Goal: Task Accomplishment & Management: Complete application form

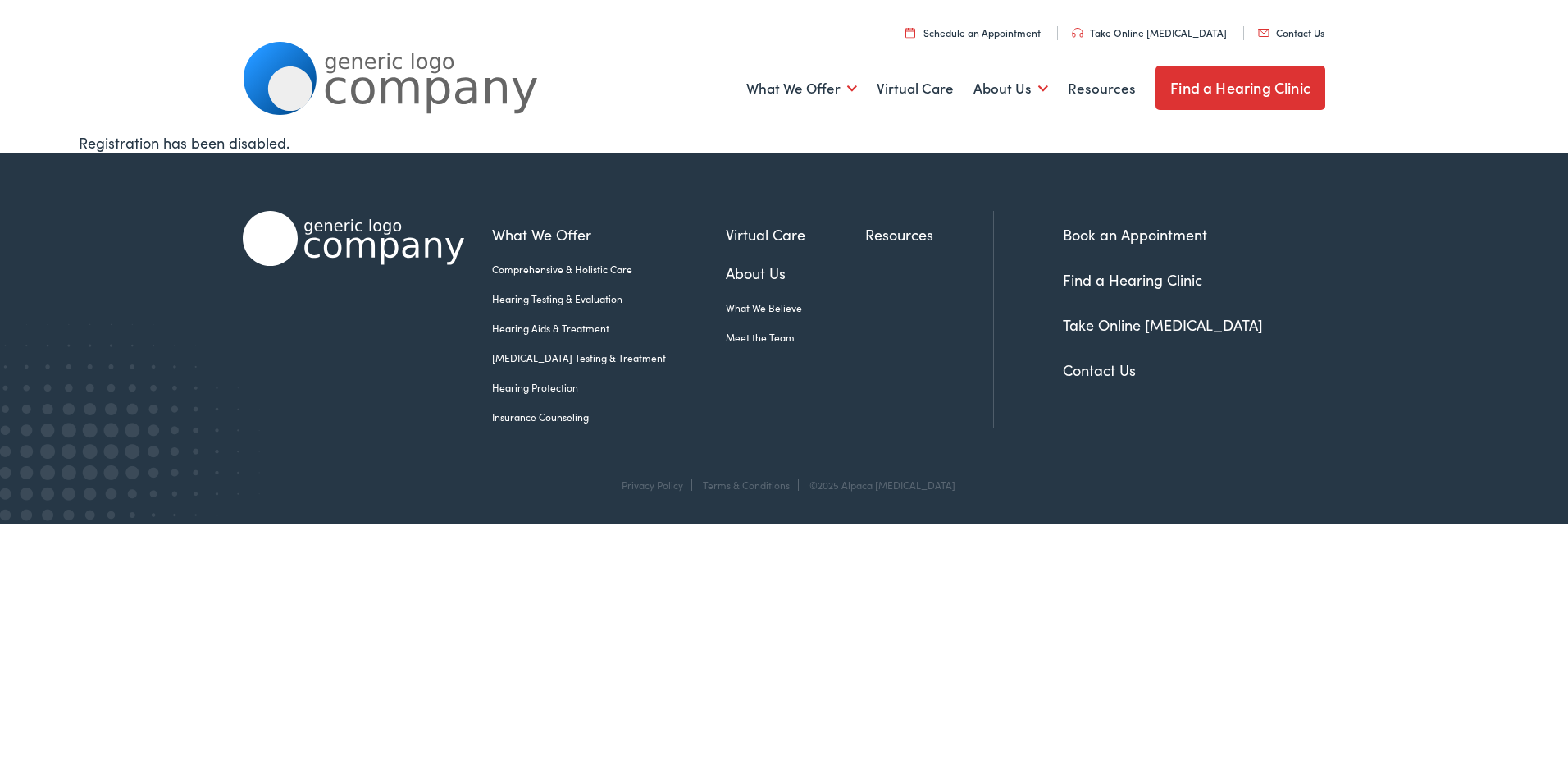
click at [1296, 34] on link "Contact Us" at bounding box center [1291, 32] width 67 height 14
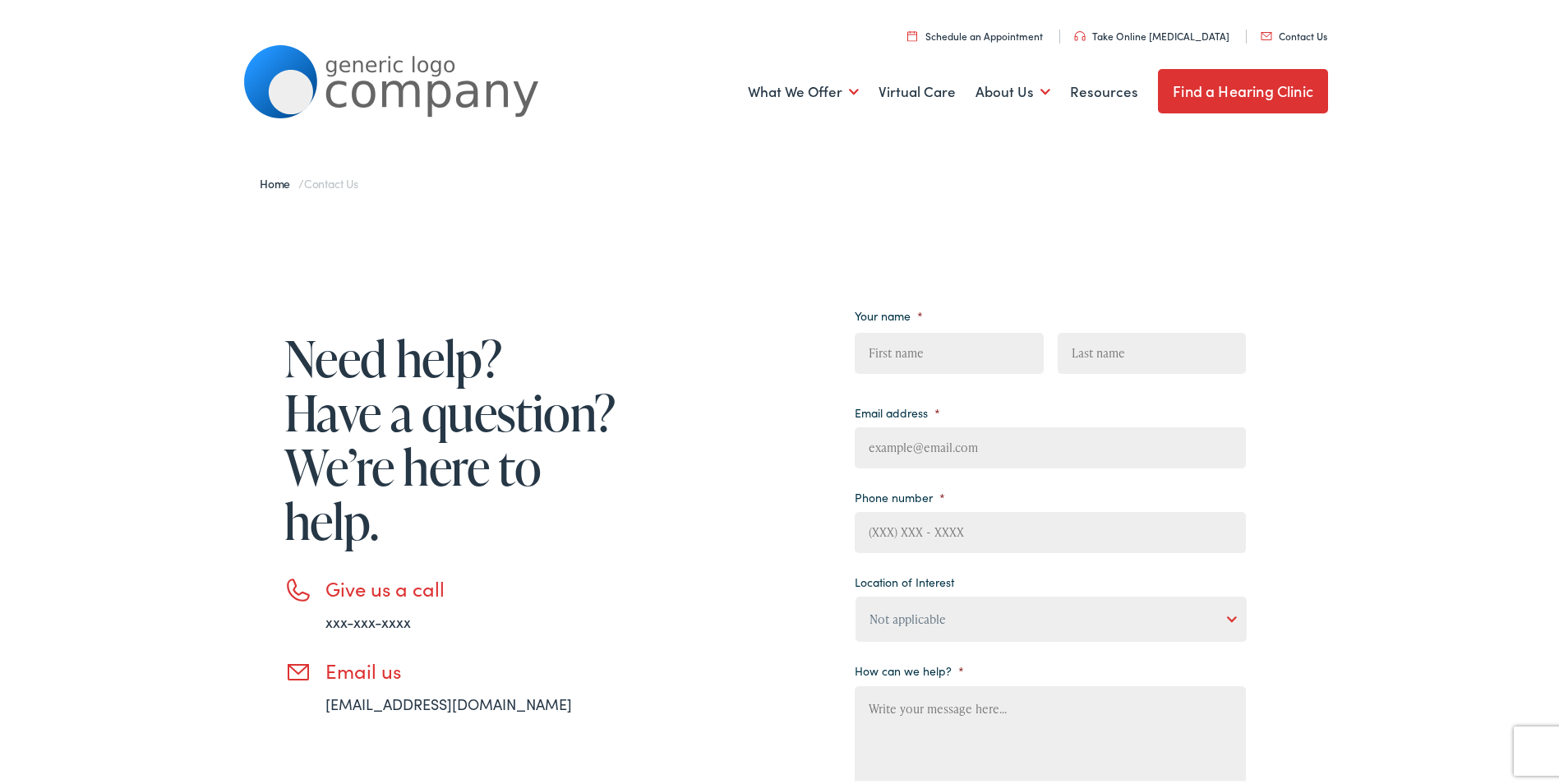
click at [941, 719] on textarea "How can we help? *" at bounding box center [1049, 748] width 391 height 132
paste textarea "My dad is a veteran and needs hearing aids. We just when threw the testing proc…"
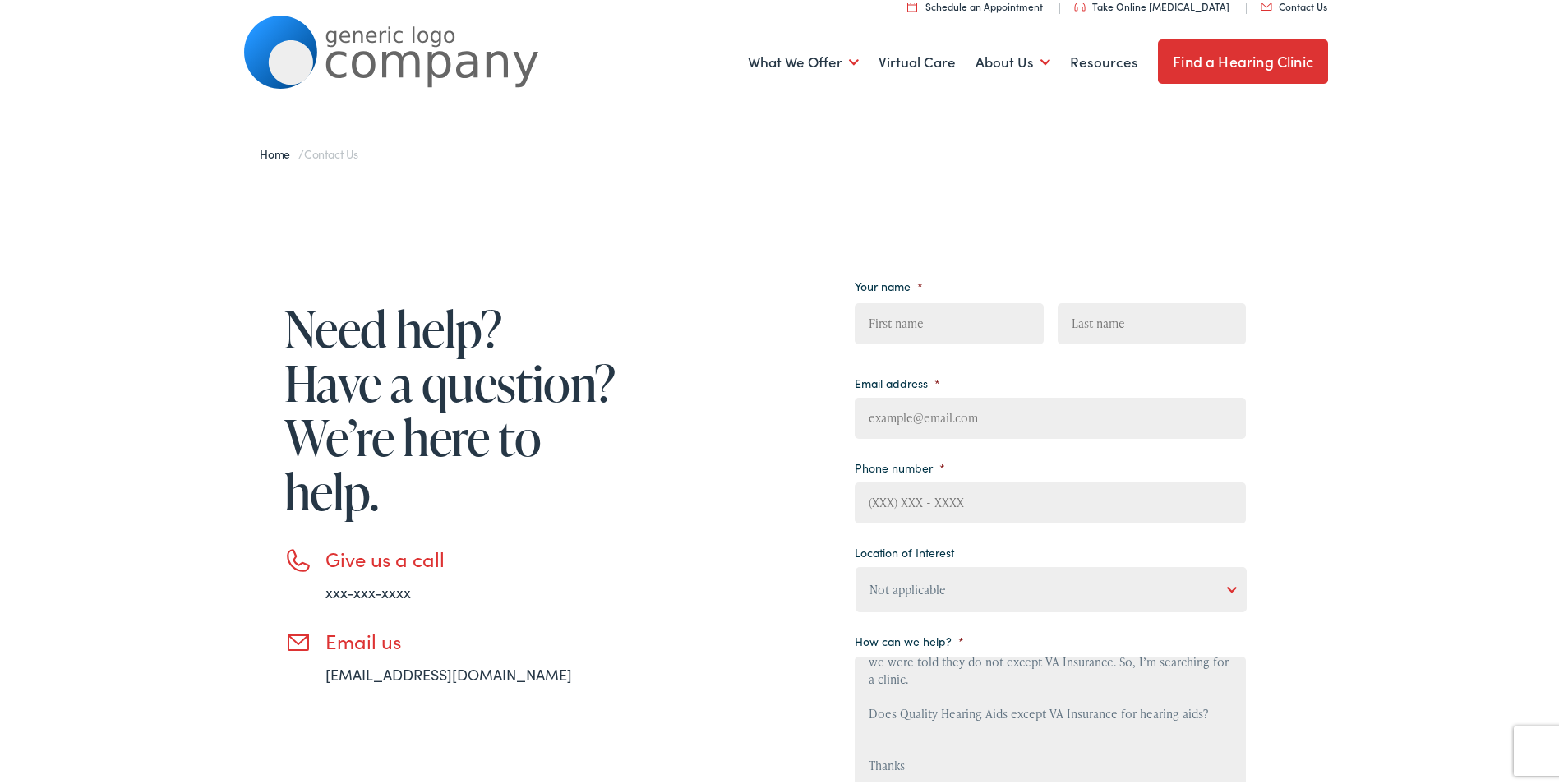
click at [998, 706] on textarea "My dad is a veteran and needs hearing aids. We just when threw the testing proc…" at bounding box center [1049, 719] width 391 height 132
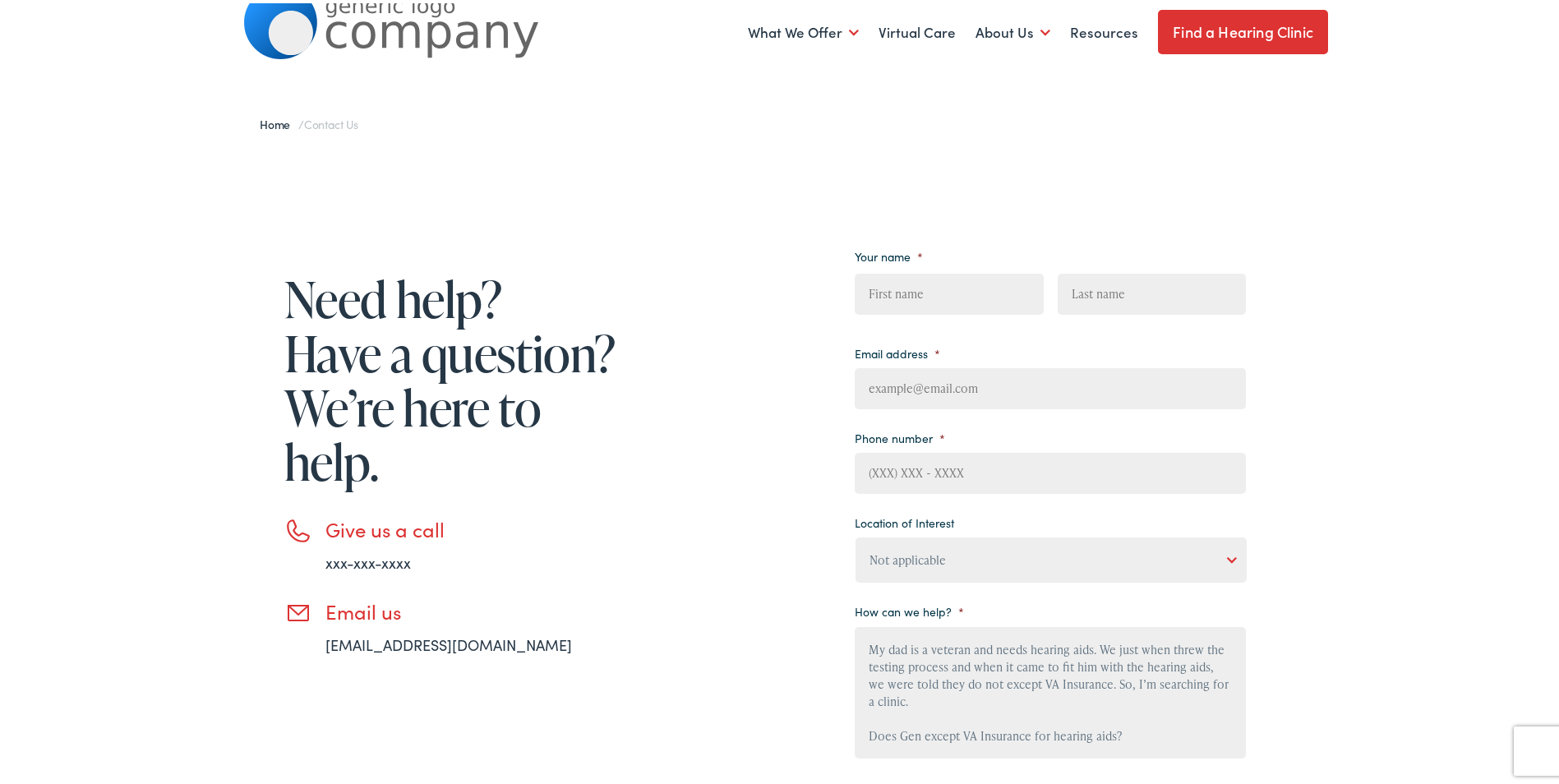
scroll to position [0, 0]
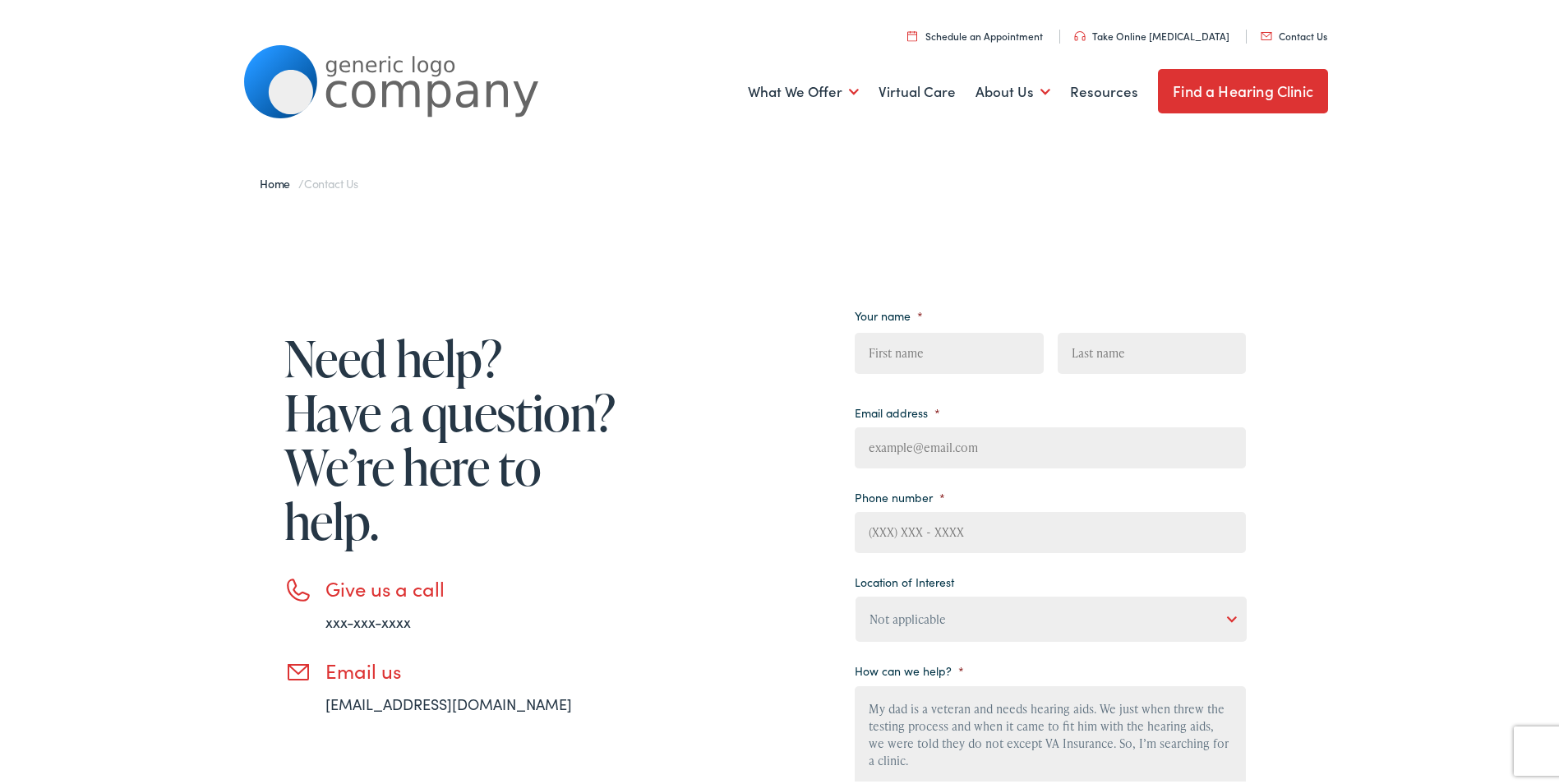
type textarea "My dad is a veteran and needs hearing aids. We just when threw the testing proc…"
click at [1231, 88] on link "Find a Hearing Clinic" at bounding box center [1243, 87] width 170 height 44
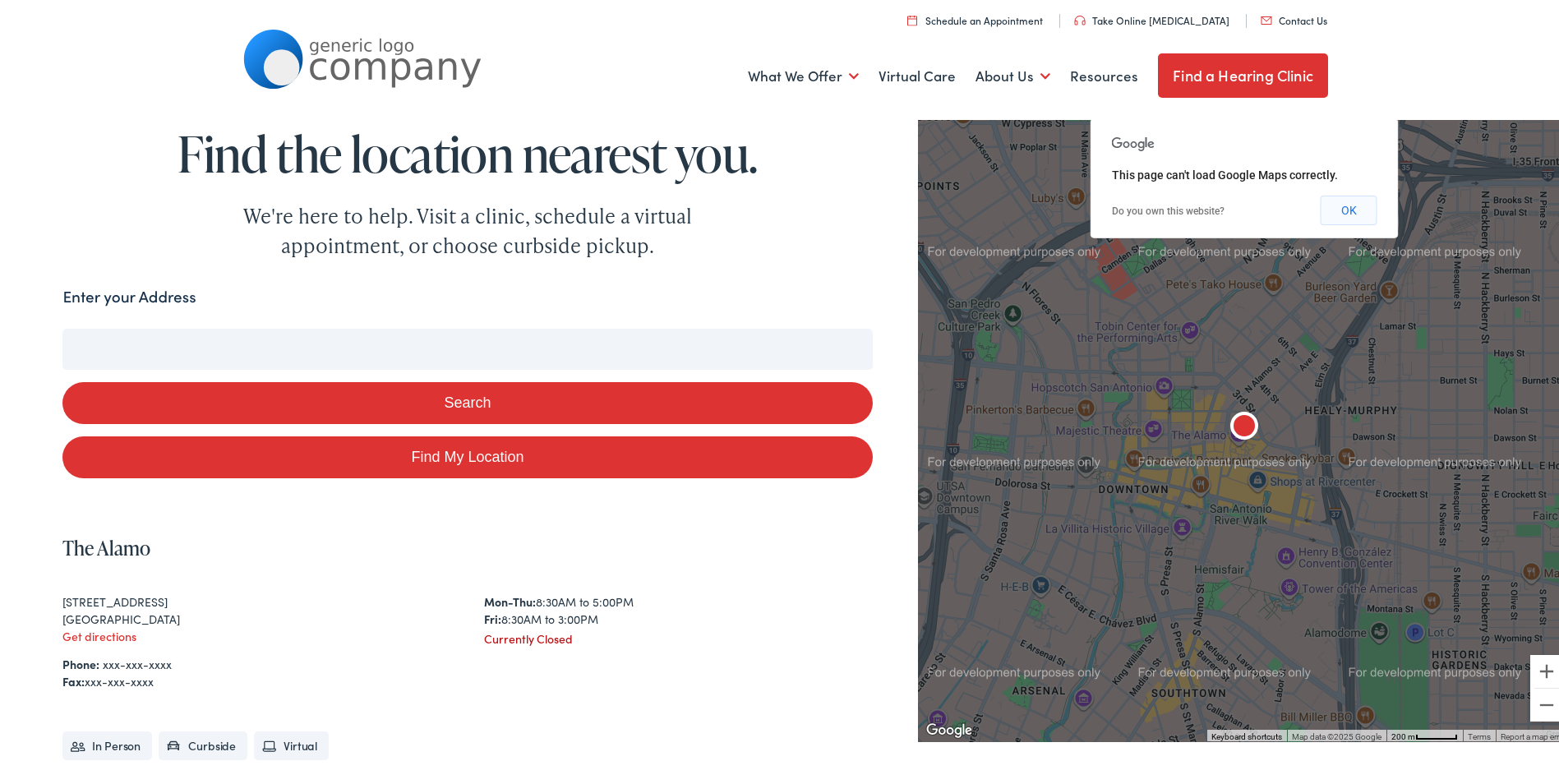
click at [1346, 212] on button "OK" at bounding box center [1348, 207] width 56 height 29
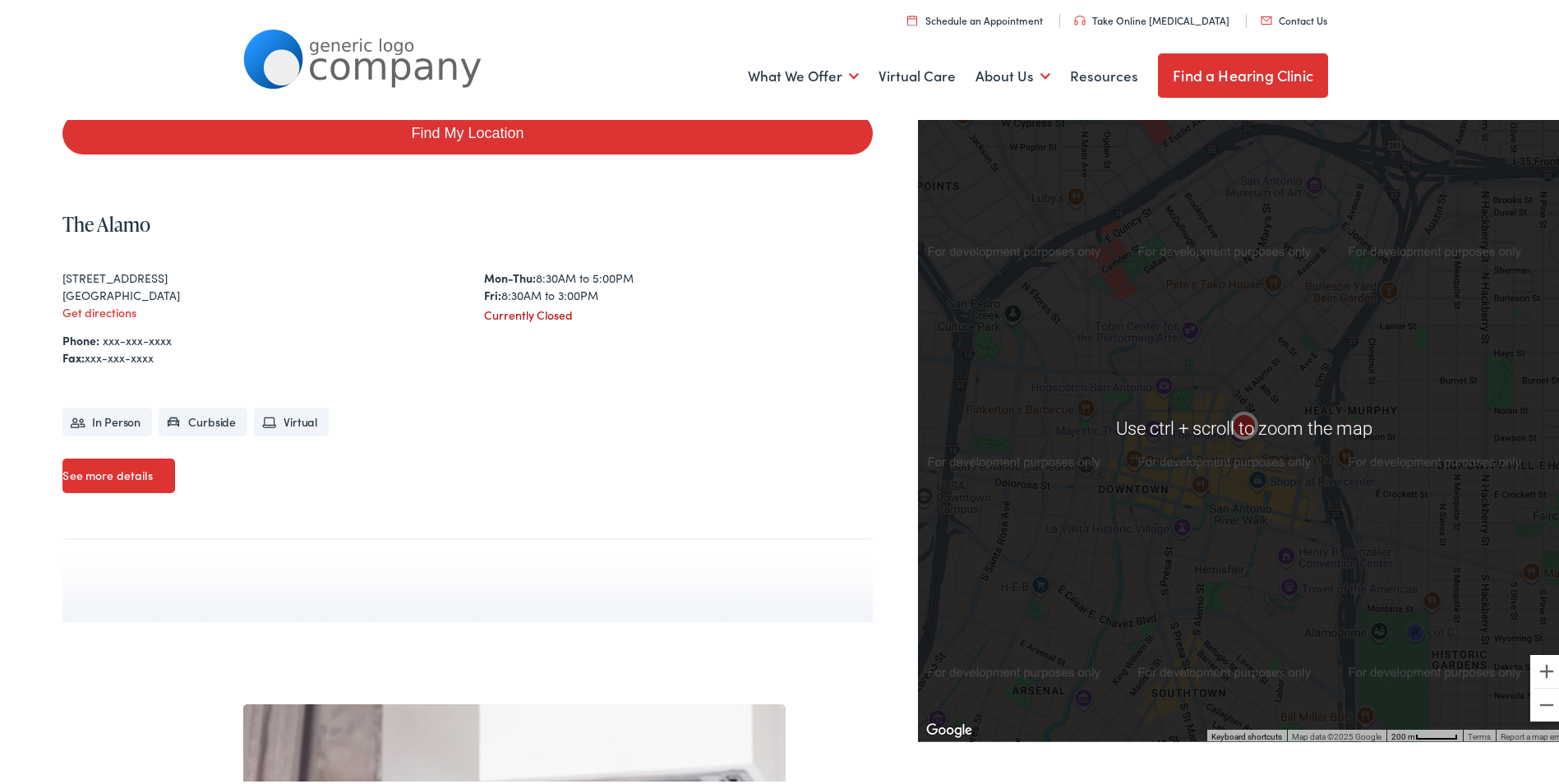
scroll to position [328, 0]
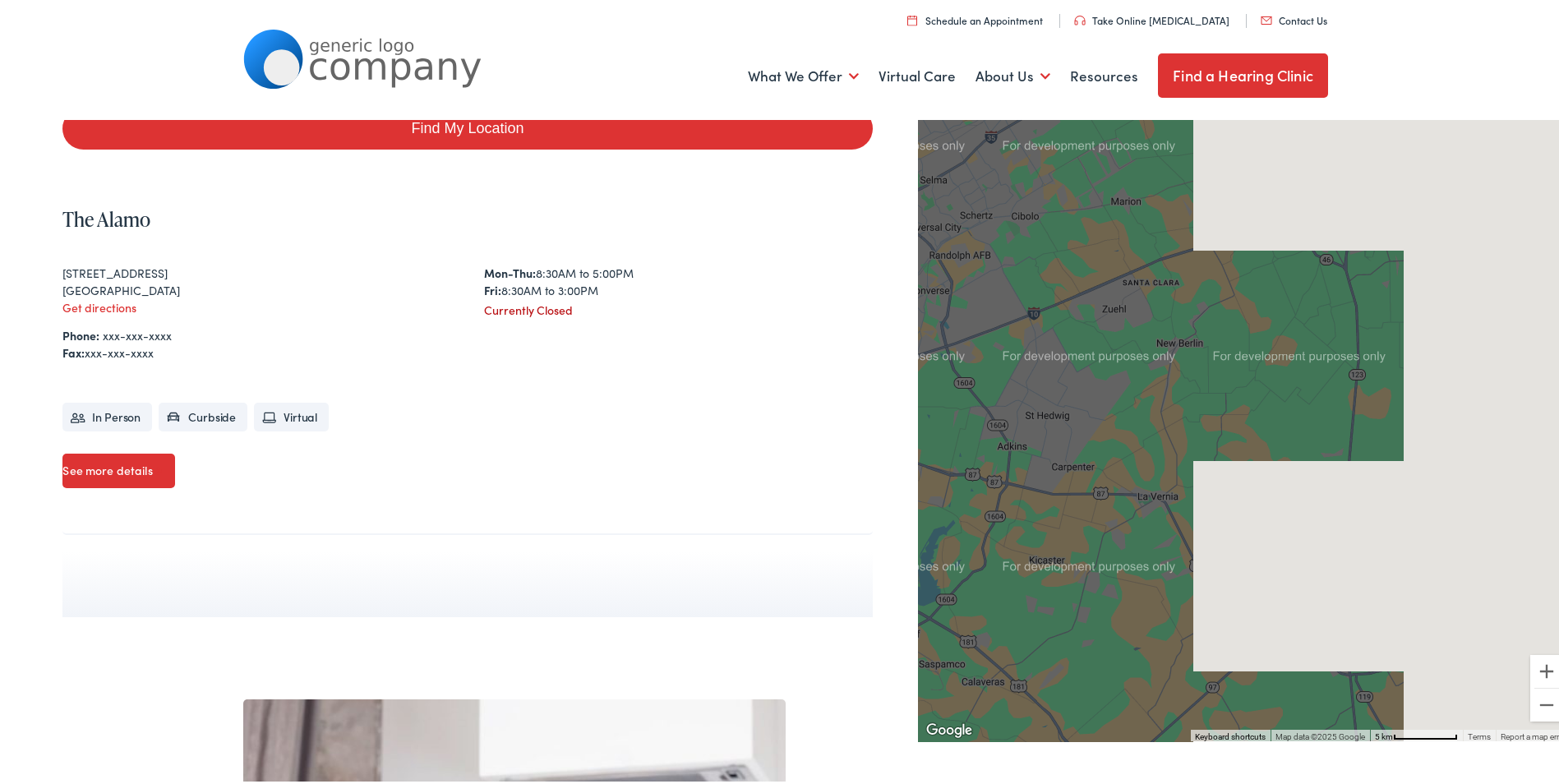
drag, startPoint x: 1342, startPoint y: 546, endPoint x: 698, endPoint y: 470, distance: 648.5
click at [698, 470] on div "Search Enter your Address Search Find My Location Clear Search ← Move left → Mo…" at bounding box center [785, 283] width 1445 height 661
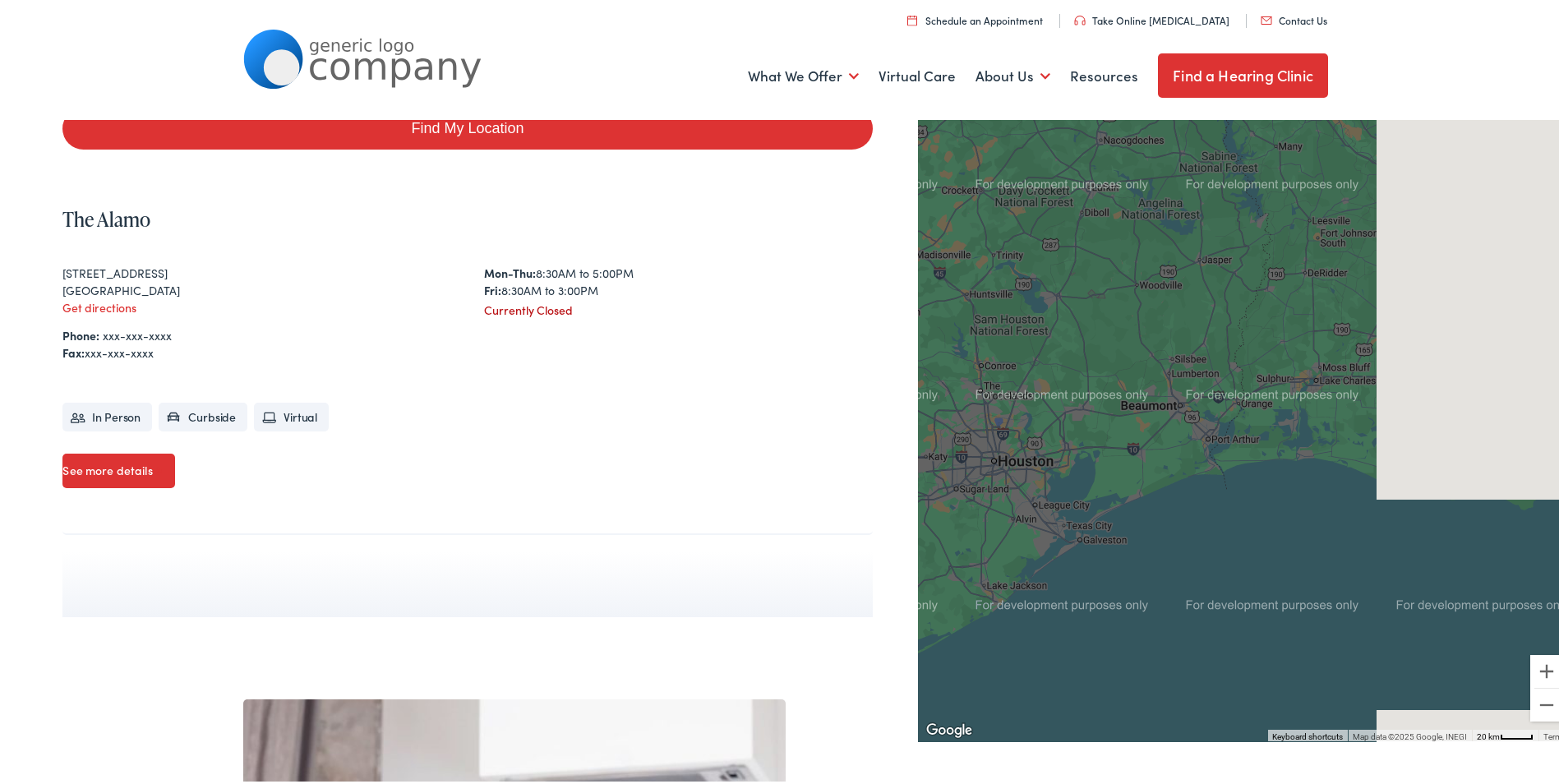
drag, startPoint x: 1294, startPoint y: 507, endPoint x: 800, endPoint y: 585, distance: 500.1
click at [800, 585] on div "Find the location nearest you. We're here to help. Visit a clinic, schedule a v…" at bounding box center [785, 738] width 1571 height 1938
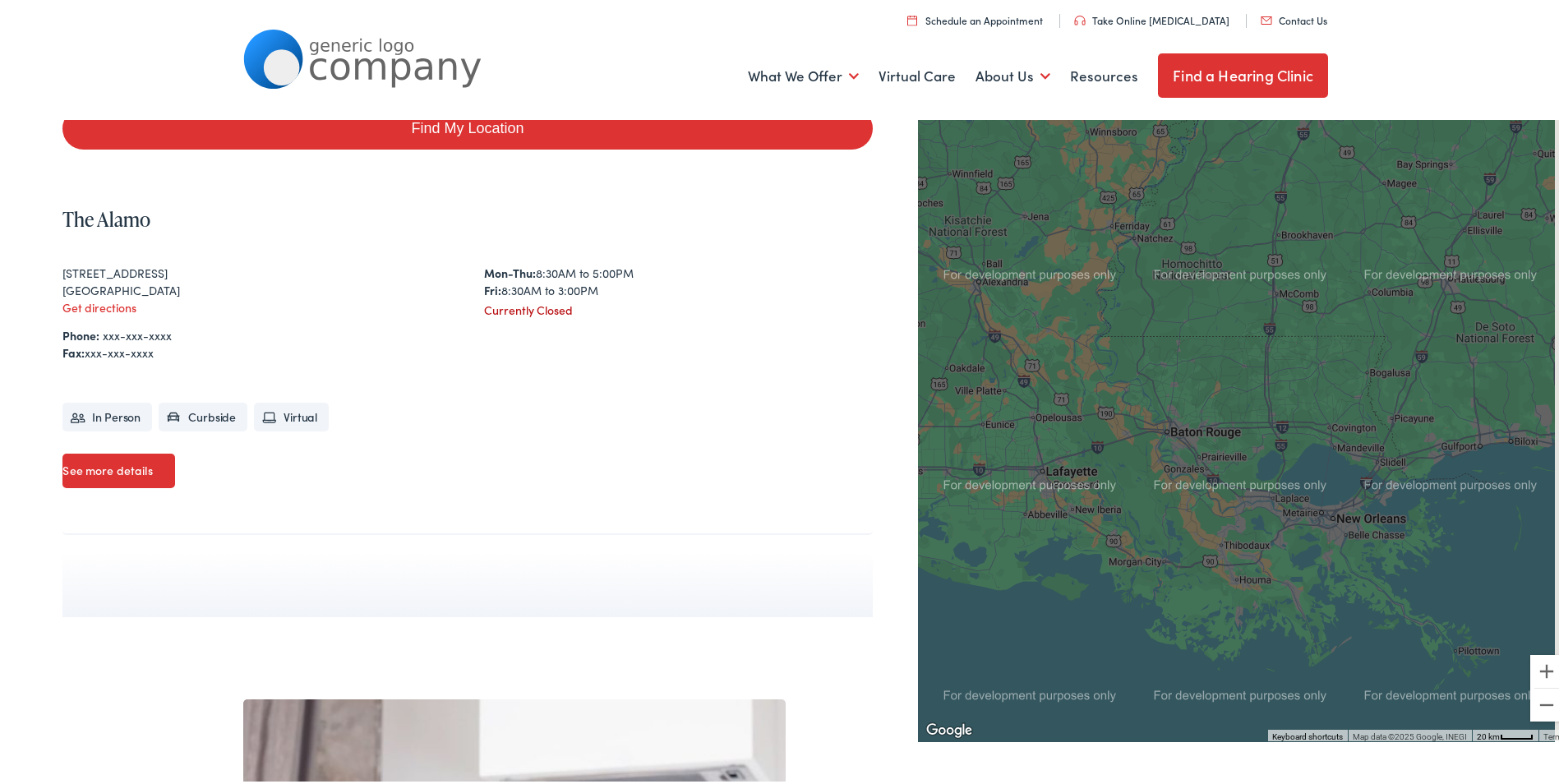
drag, startPoint x: 1266, startPoint y: 446, endPoint x: 876, endPoint y: 520, distance: 397.0
click at [876, 520] on div "Search Enter your Address Search Find My Location Clear Search ← Move left → Mo…" at bounding box center [785, 283] width 1445 height 661
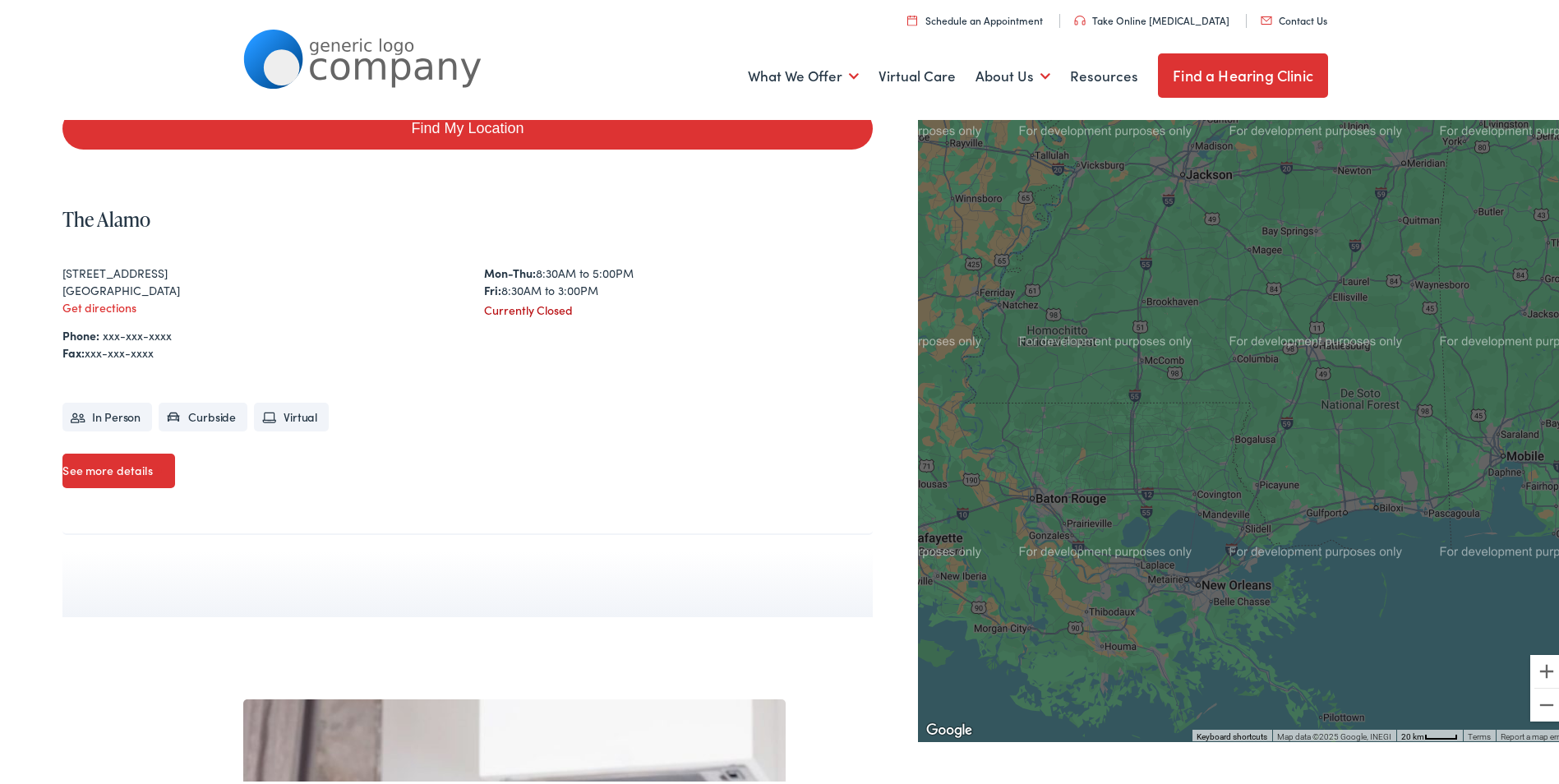
drag, startPoint x: 1237, startPoint y: 550, endPoint x: 1101, endPoint y: 617, distance: 151.6
click at [1101, 617] on div at bounding box center [1244, 424] width 653 height 627
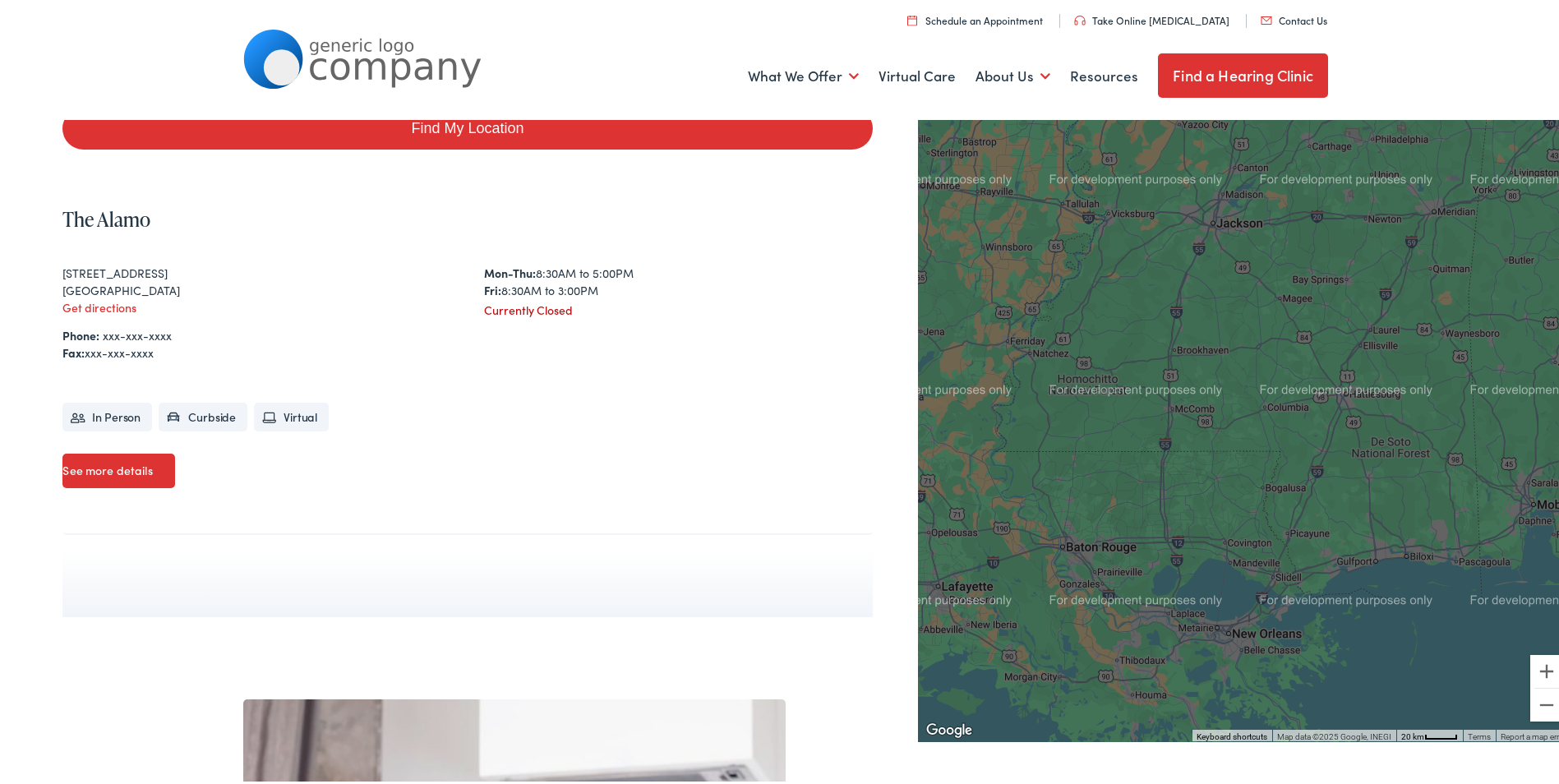
drag, startPoint x: 1044, startPoint y: 502, endPoint x: 1077, endPoint y: 554, distance: 61.6
click at [1077, 554] on div at bounding box center [1244, 424] width 653 height 627
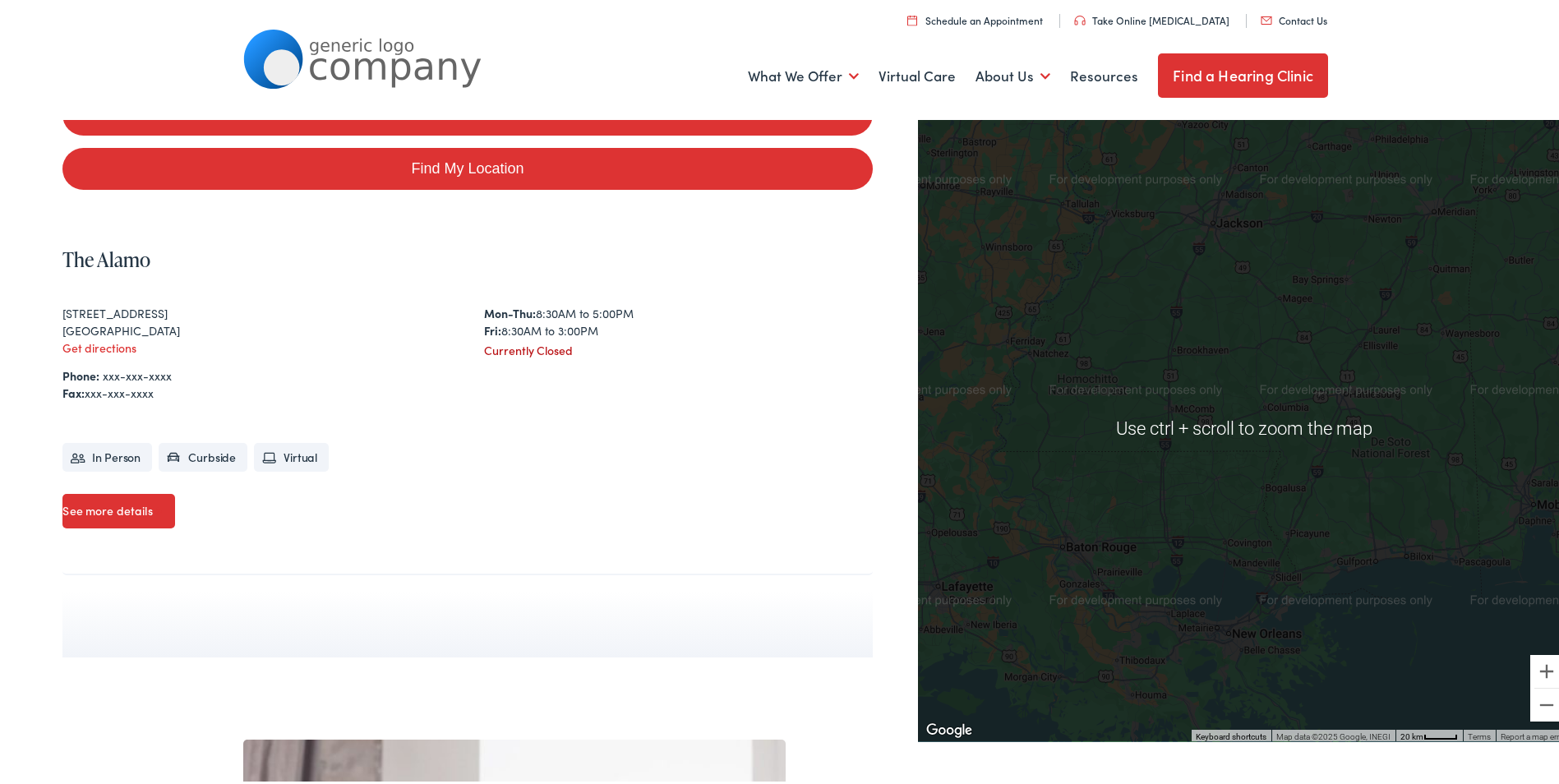
scroll to position [0, 0]
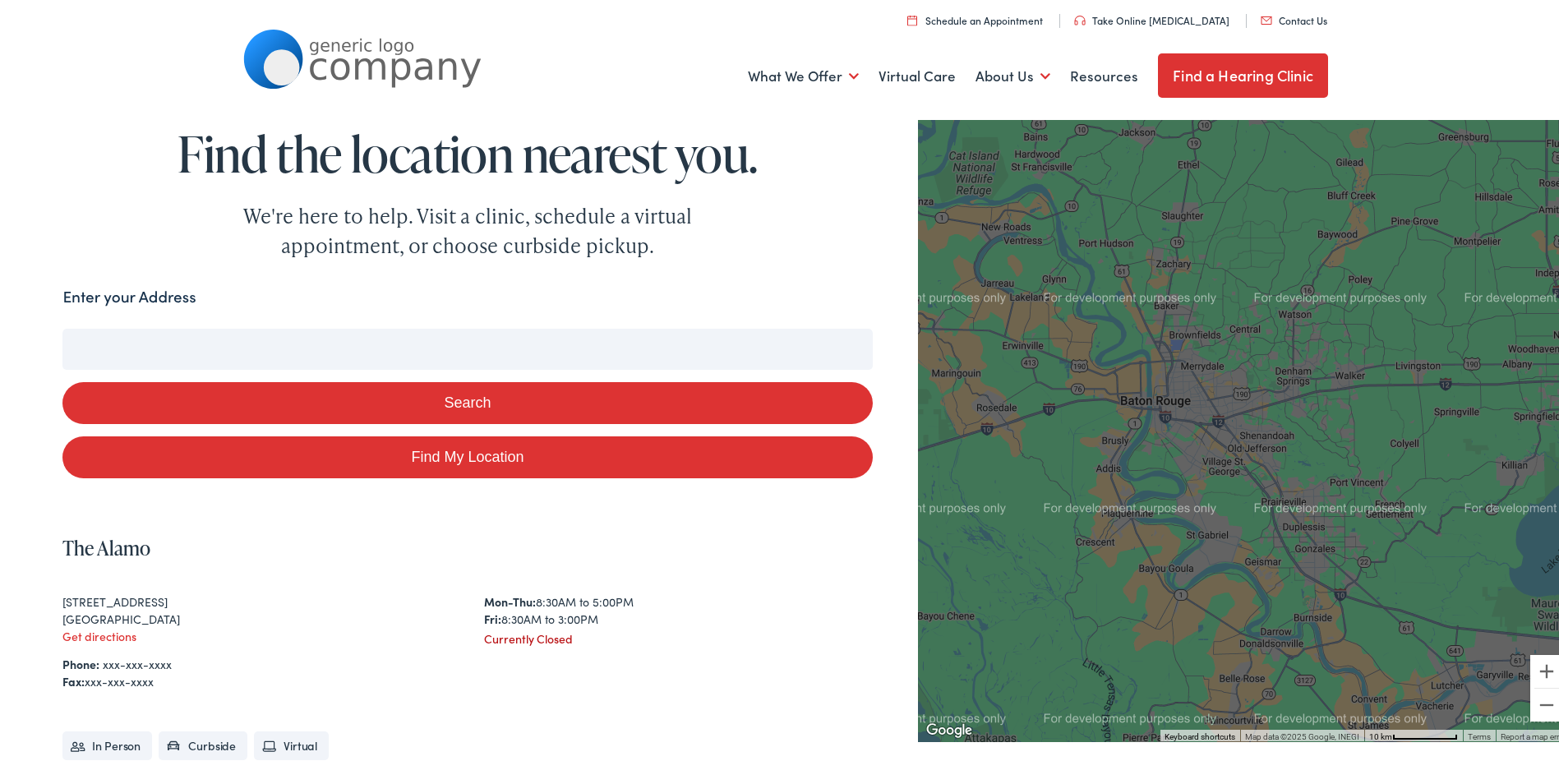
drag, startPoint x: 1032, startPoint y: 557, endPoint x: 1178, endPoint y: 448, distance: 182.2
click at [1178, 448] on div at bounding box center [1244, 424] width 653 height 627
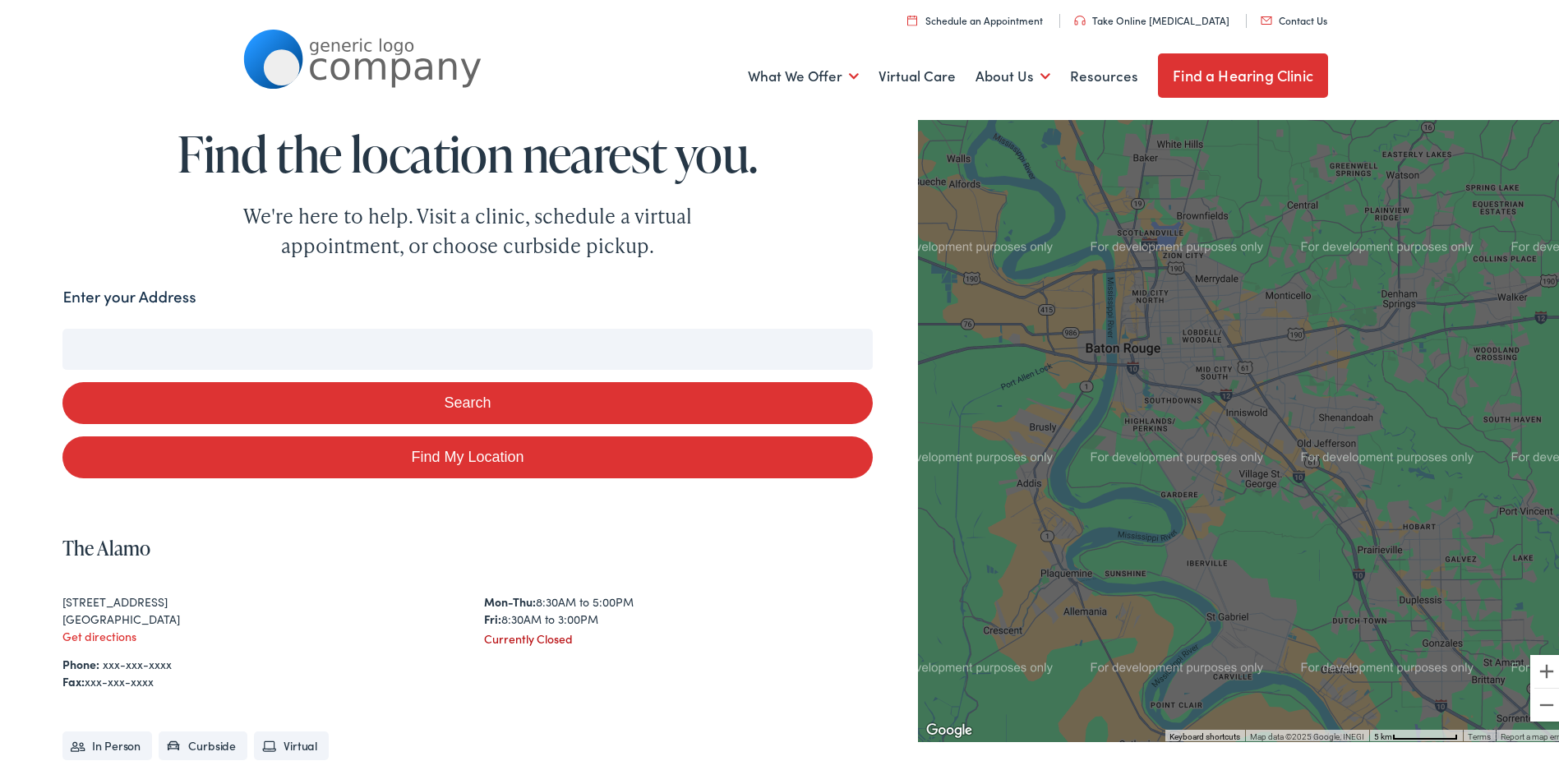
click at [1166, 463] on div at bounding box center [1244, 424] width 653 height 627
click at [1271, 75] on link "Find a Hearing Clinic" at bounding box center [1243, 72] width 170 height 44
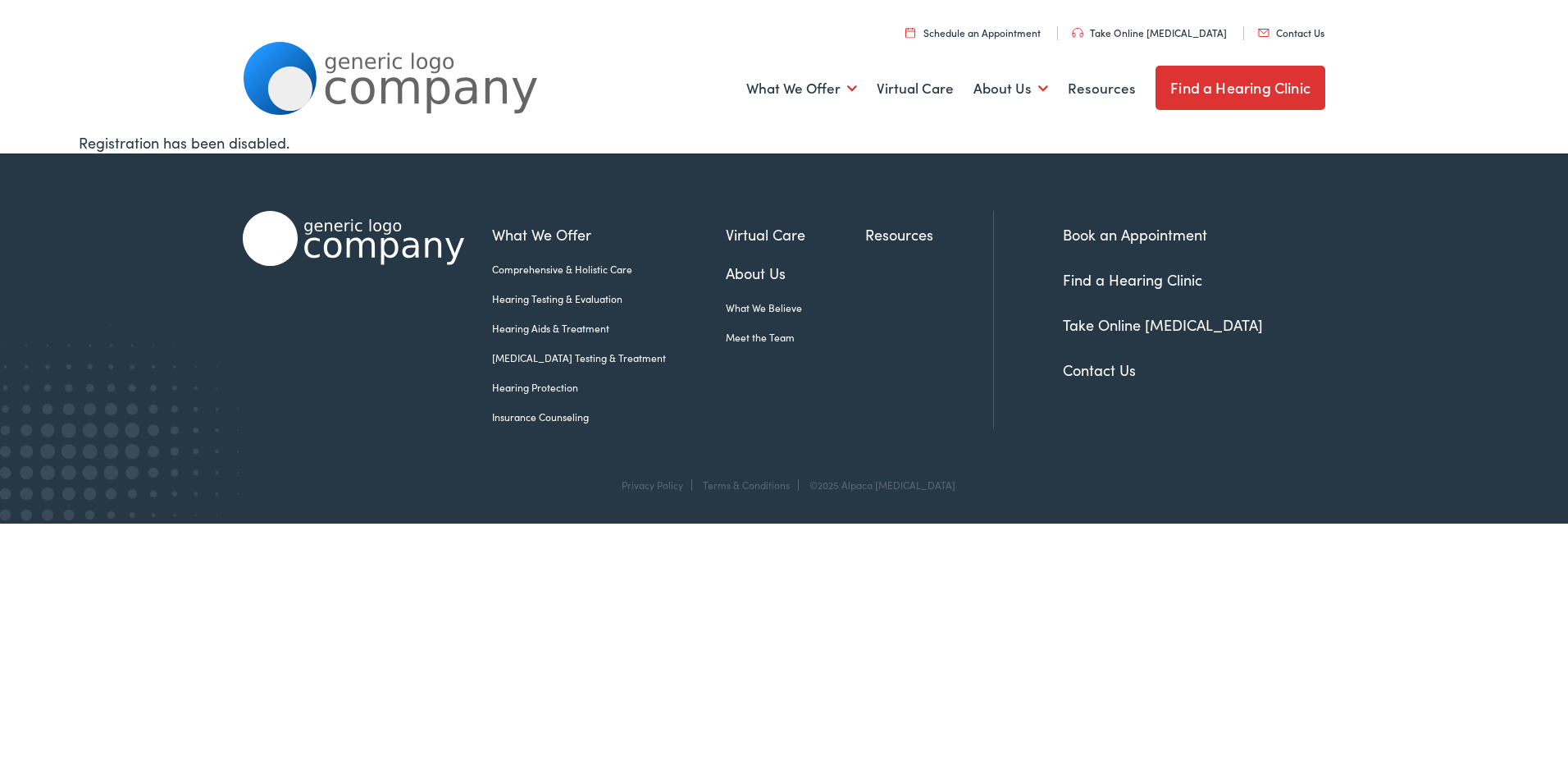
click at [1036, 39] on link "Schedule an Appointment" at bounding box center [973, 32] width 135 height 14
